Goal: Task Accomplishment & Management: Use online tool/utility

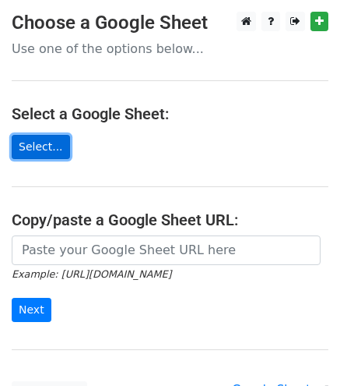
click at [42, 147] on link "Select..." at bounding box center [41, 147] width 58 height 24
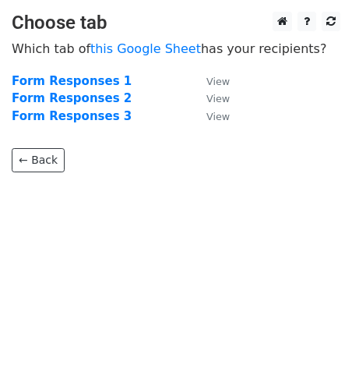
click at [96, 79] on strong "Form Responses 1" at bounding box center [72, 81] width 120 height 14
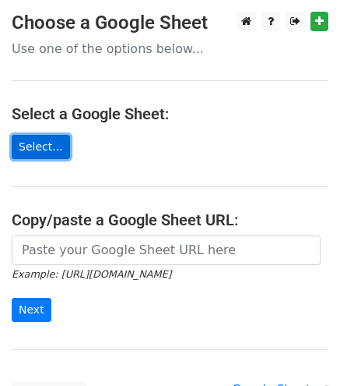
click at [34, 146] on link "Select..." at bounding box center [41, 147] width 58 height 24
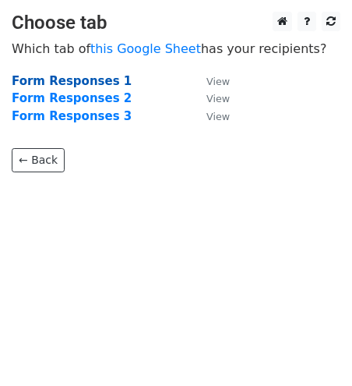
click at [77, 79] on strong "Form Responses 1" at bounding box center [72, 81] width 120 height 14
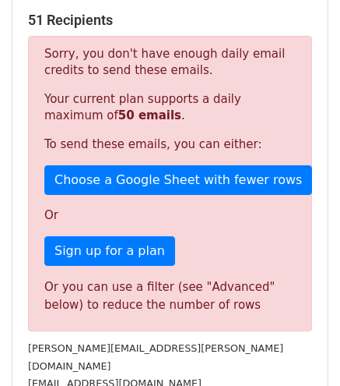
scroll to position [318, 0]
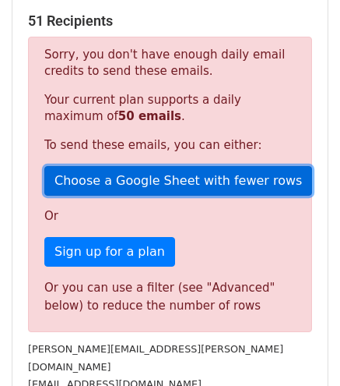
click at [143, 166] on link "Choose a Google Sheet with fewer rows" at bounding box center [178, 181] width 268 height 30
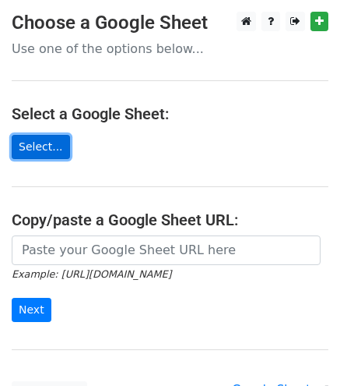
click at [34, 150] on link "Select..." at bounding box center [41, 147] width 58 height 24
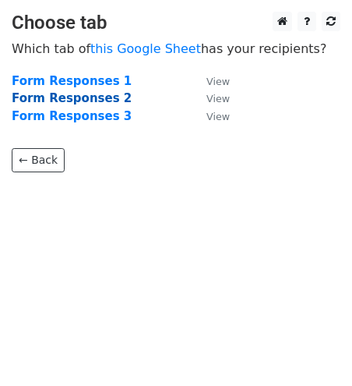
click at [73, 97] on strong "Form Responses 2" at bounding box center [72, 98] width 120 height 14
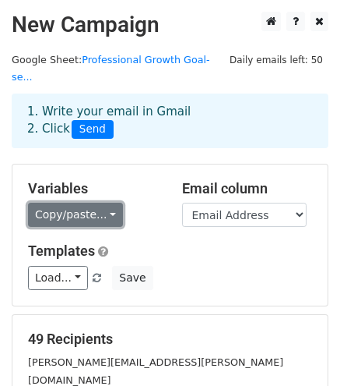
click at [104, 202] on link "Copy/paste..." at bounding box center [75, 214] width 95 height 24
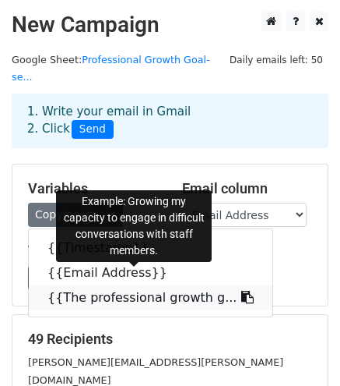
click at [96, 285] on link "{{The professional growth g..." at bounding box center [151, 297] width 244 height 25
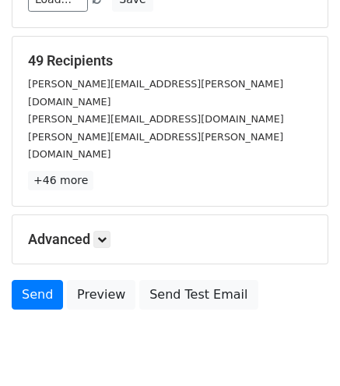
scroll to position [277, 0]
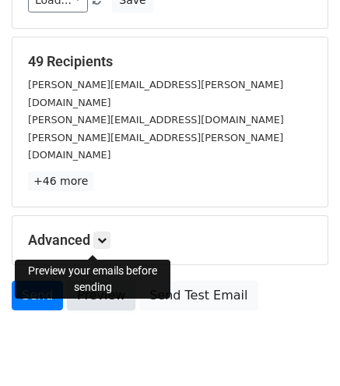
click at [90, 280] on link "Preview" at bounding box center [101, 295] width 69 height 30
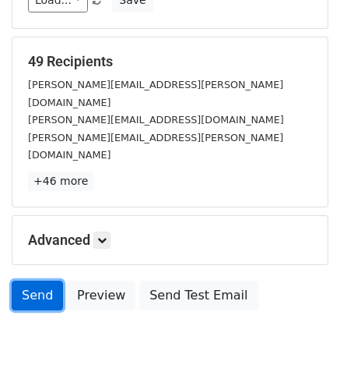
click at [41, 280] on link "Send" at bounding box center [37, 295] width 51 height 30
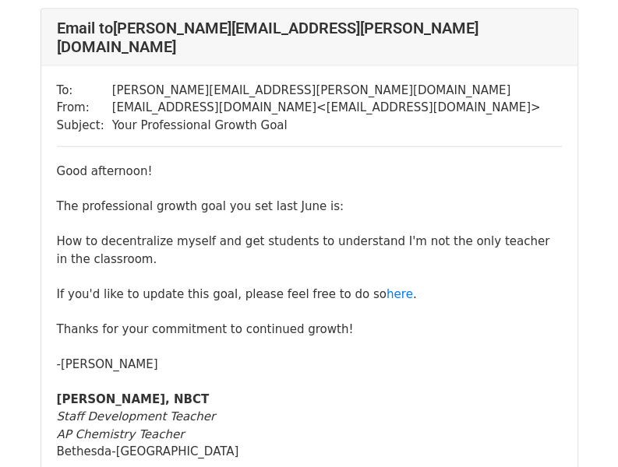
scroll to position [1090, 0]
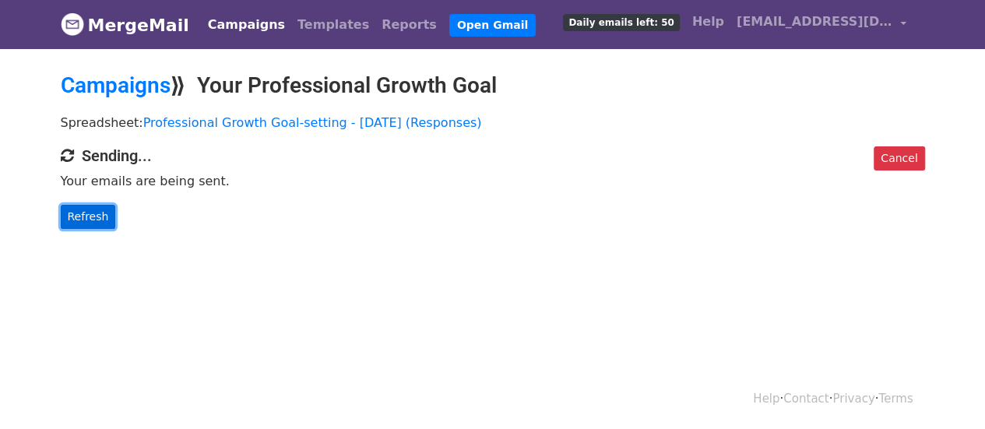
click at [79, 217] on link "Refresh" at bounding box center [88, 217] width 55 height 24
